Goal: Task Accomplishment & Management: Complete application form

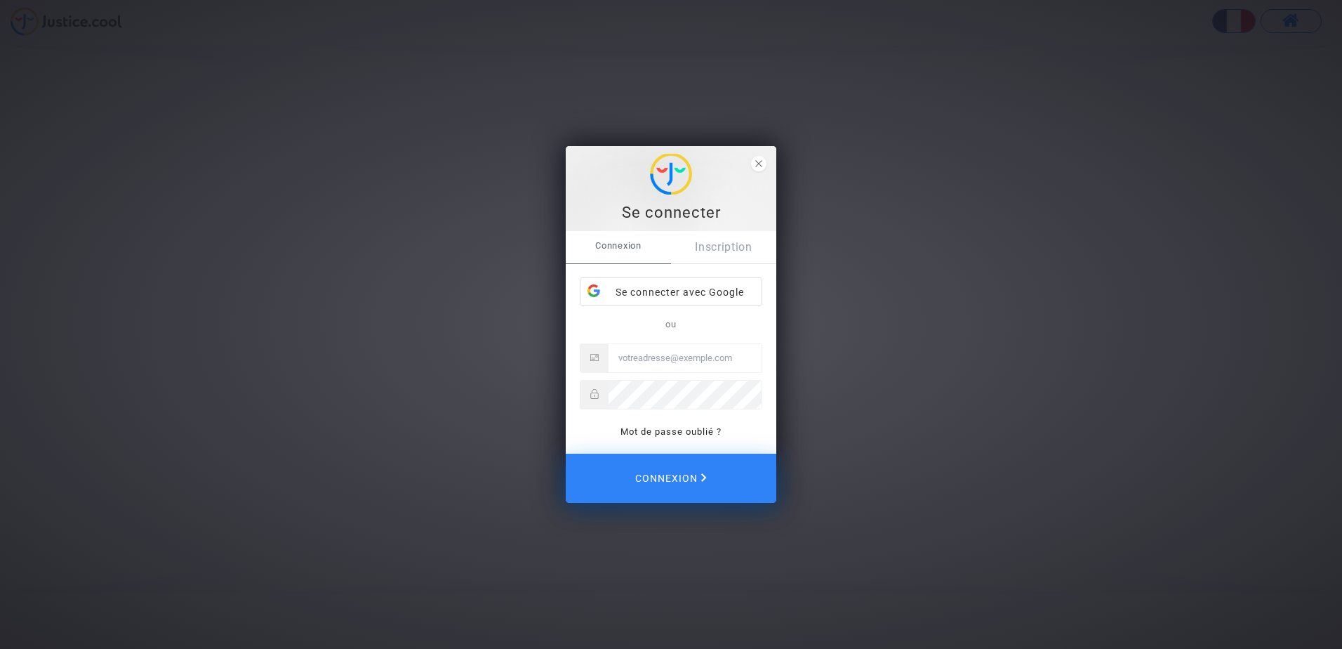
click at [649, 352] on input "Email" at bounding box center [685, 358] width 153 height 28
paste input "clientele@airtahitinui.pf"
type input "clientele@airtahitinui.pf"
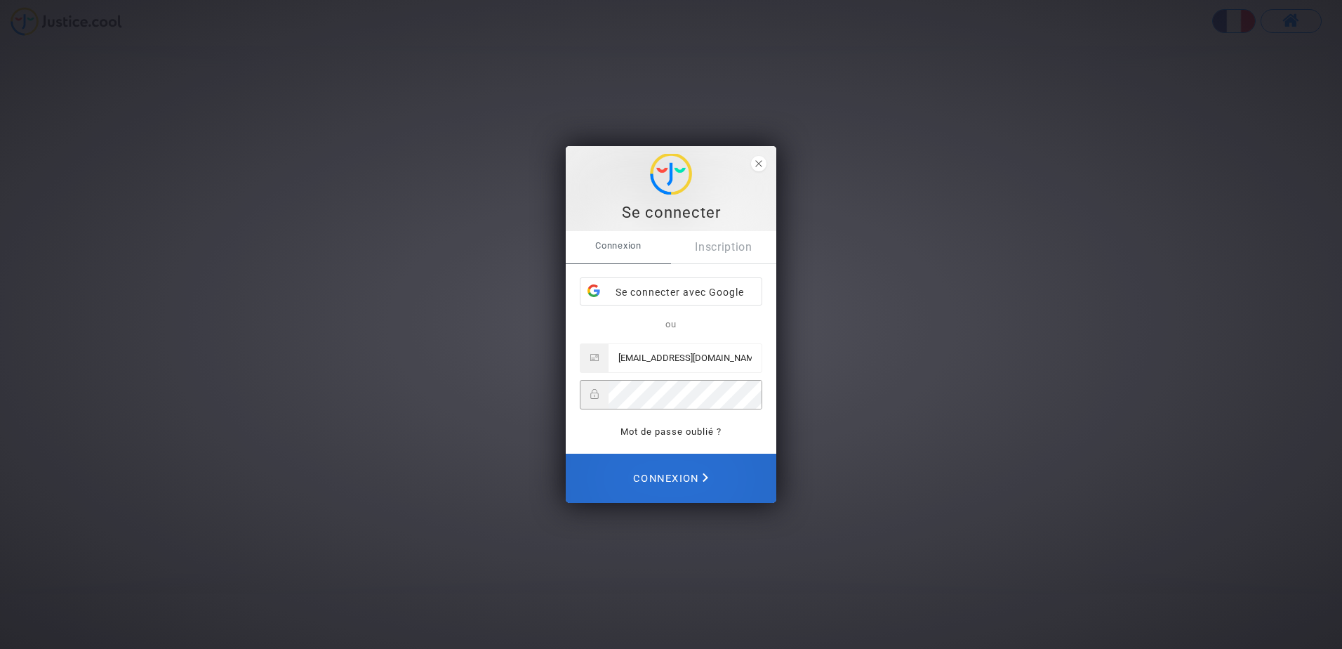
click at [656, 489] on span "Connexion" at bounding box center [670, 478] width 75 height 31
